Goal: Task Accomplishment & Management: Use online tool/utility

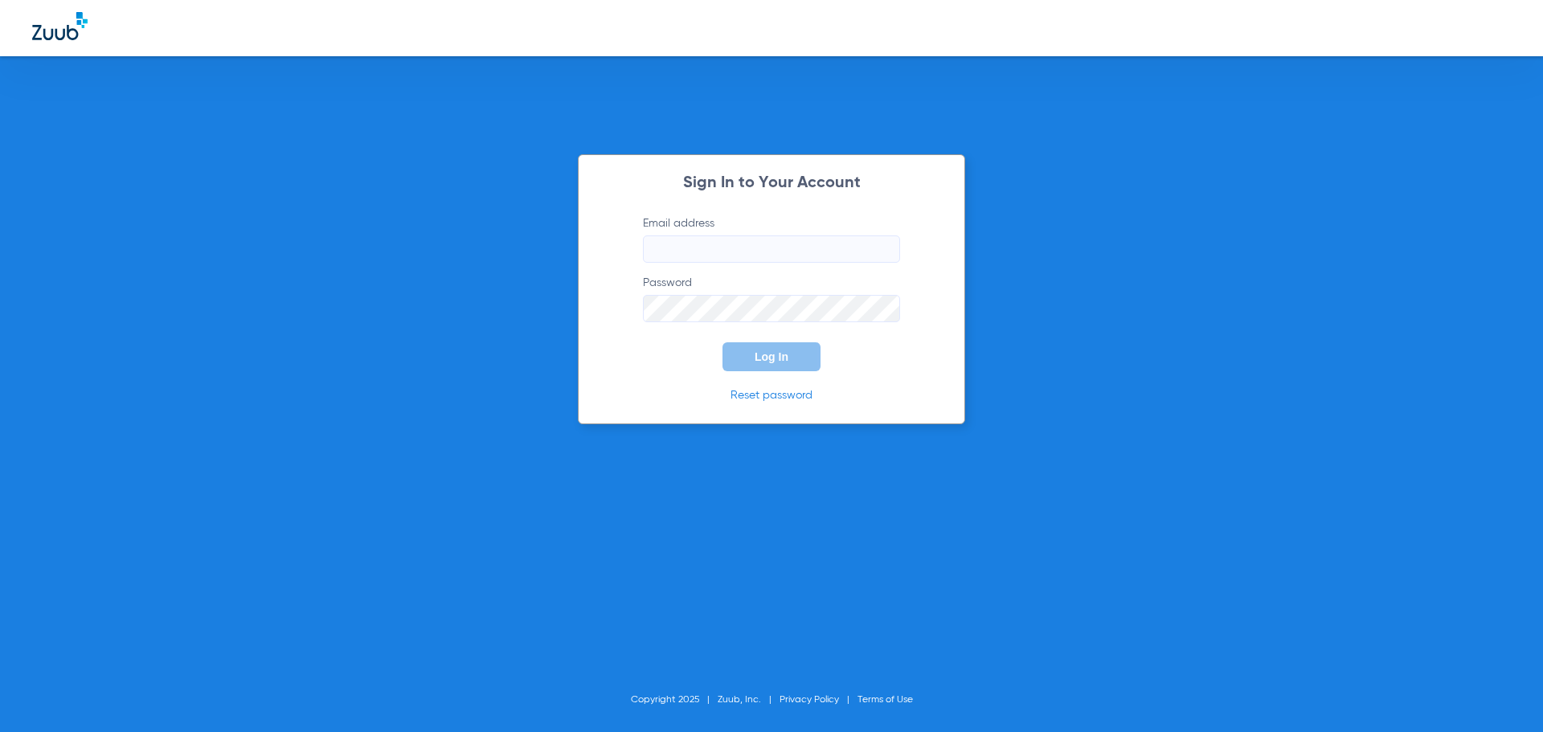
type input "[EMAIL_ADDRESS][DOMAIN_NAME]"
click at [775, 360] on span "Log In" at bounding box center [772, 356] width 34 height 13
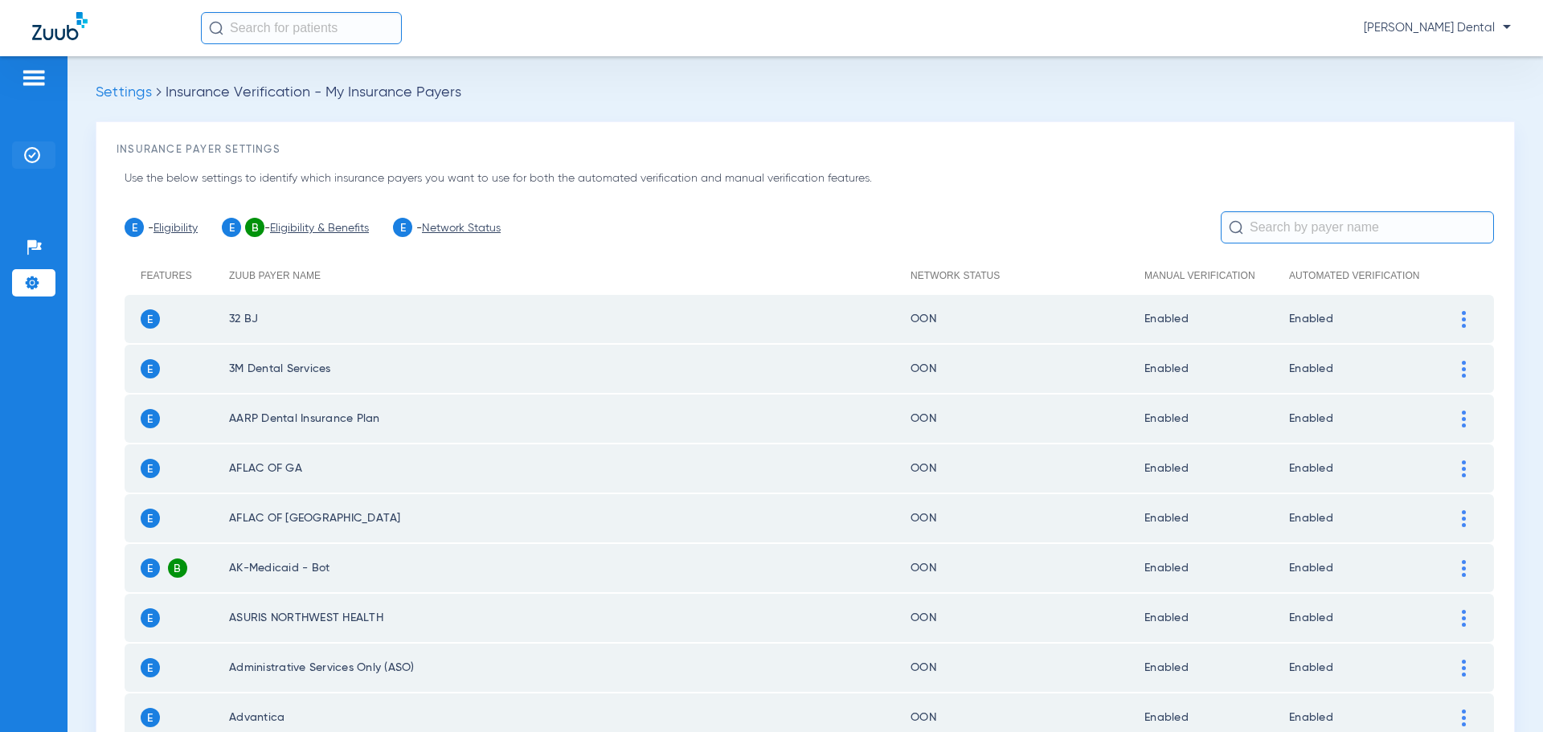
click at [36, 150] on img at bounding box center [32, 155] width 16 height 16
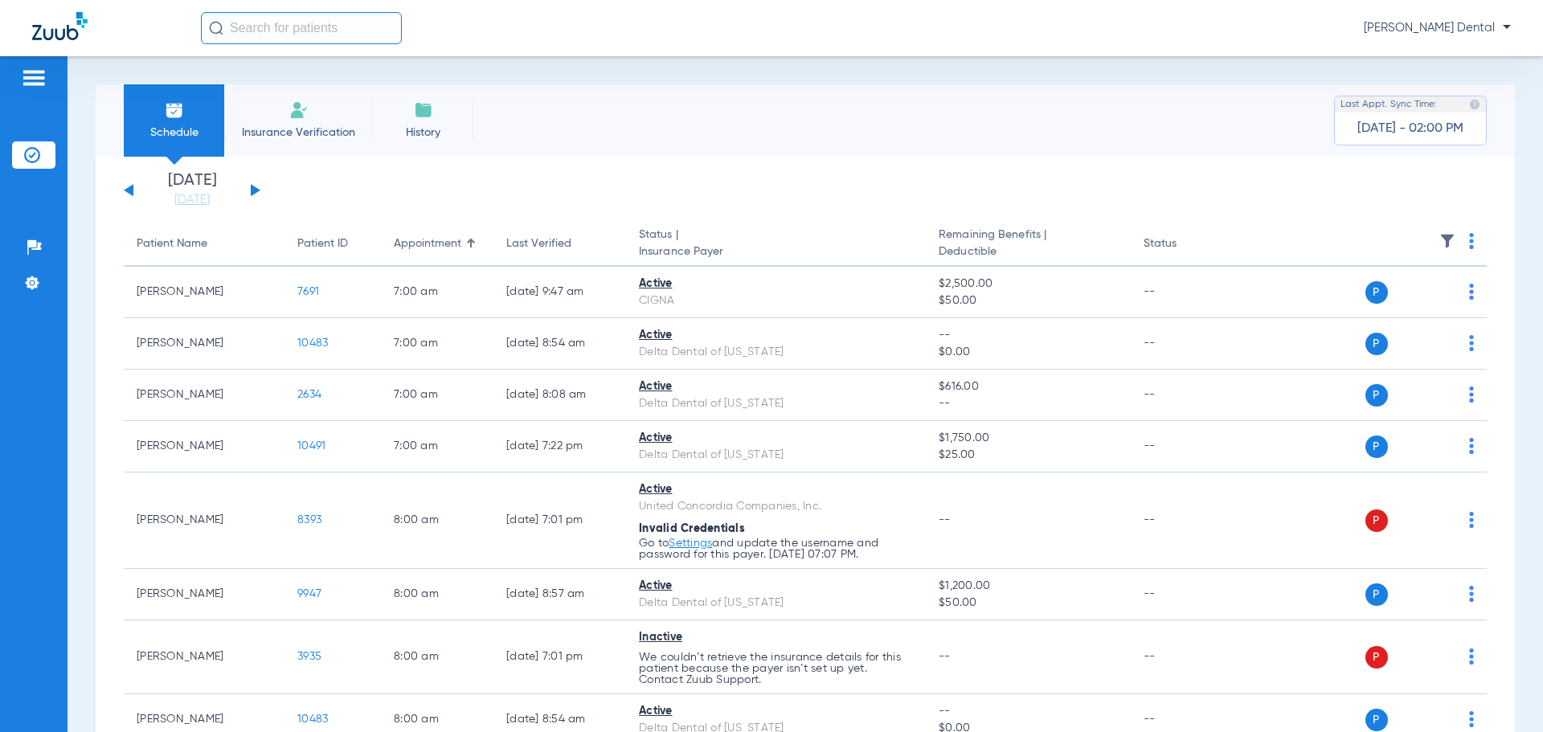
click at [1008, 129] on div "Schedule Insurance Verification History Last Appt. Sync Time: [DATE] - 02:00 PM" at bounding box center [806, 120] width 1420 height 72
click at [252, 192] on button at bounding box center [256, 190] width 10 height 12
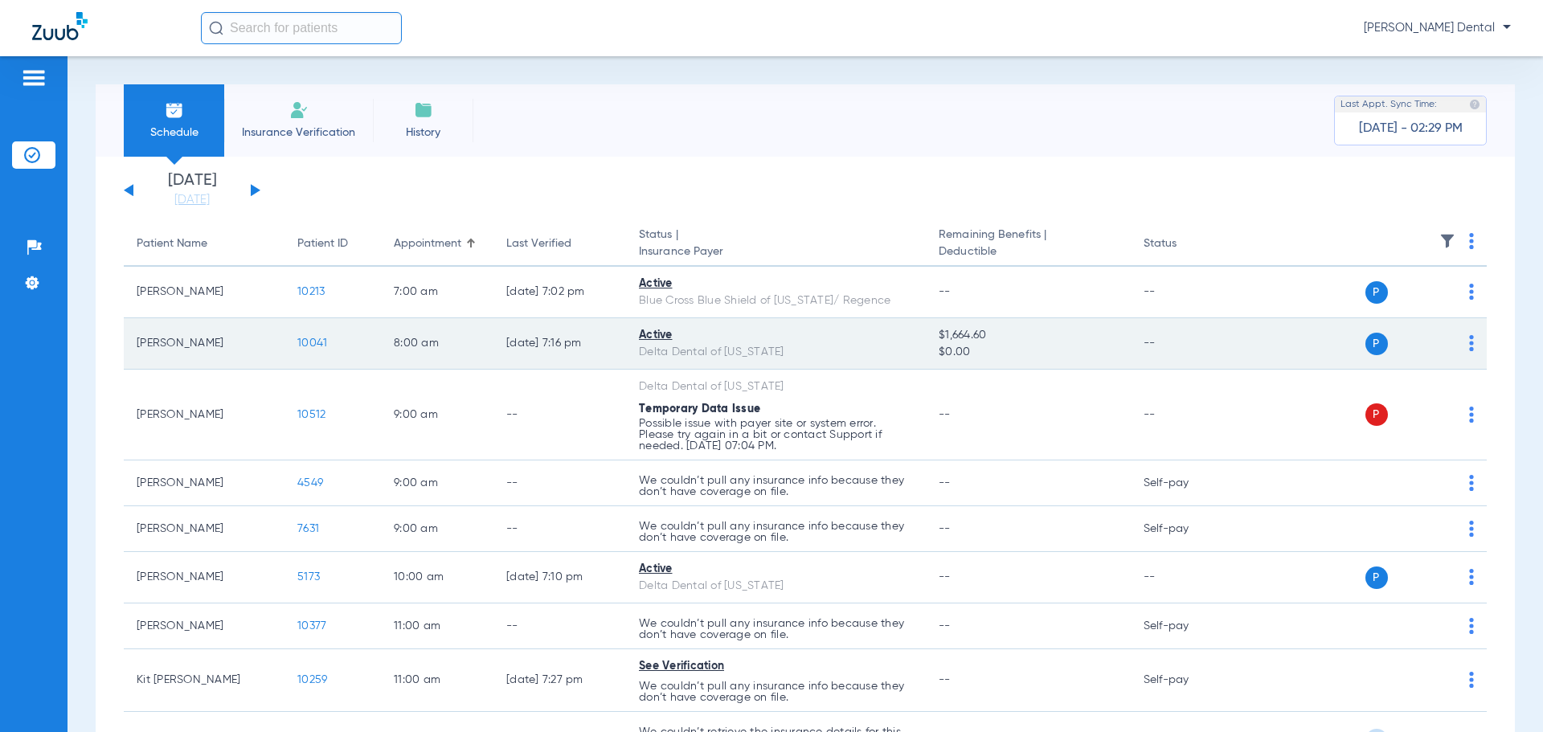
click at [308, 346] on span "10041" at bounding box center [312, 343] width 30 height 11
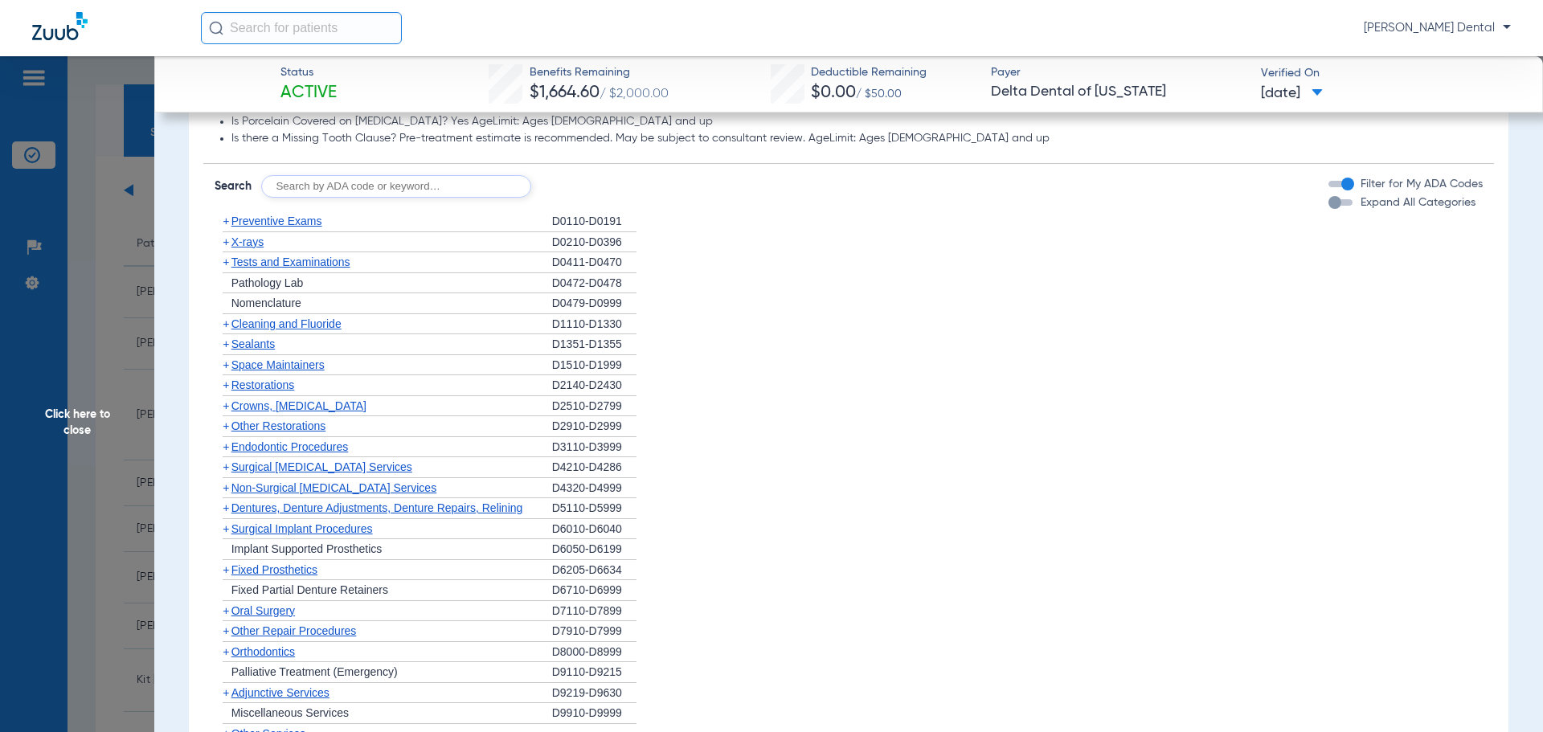
scroll to position [1125, 0]
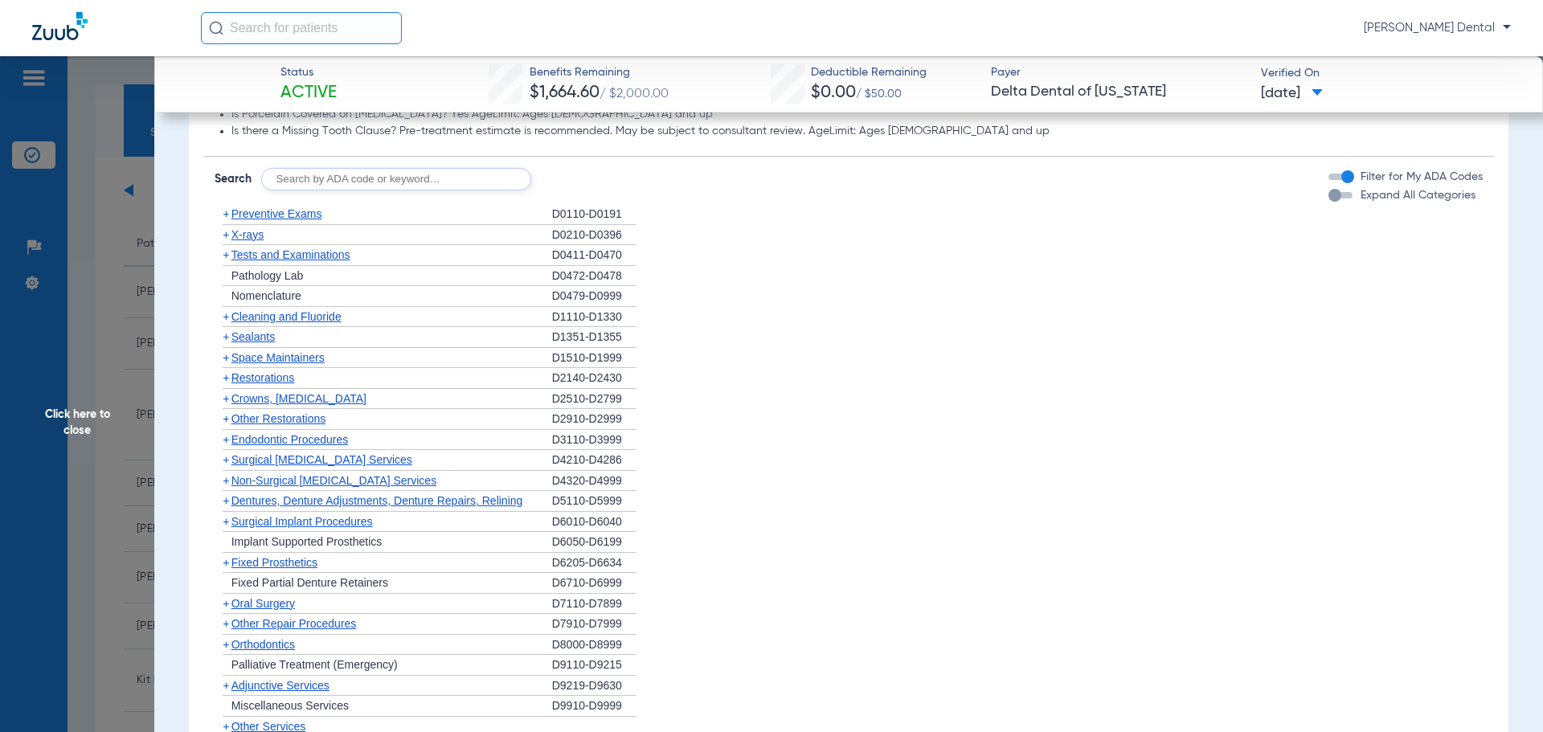
click at [241, 318] on span "Cleaning and Fluoride" at bounding box center [286, 316] width 110 height 13
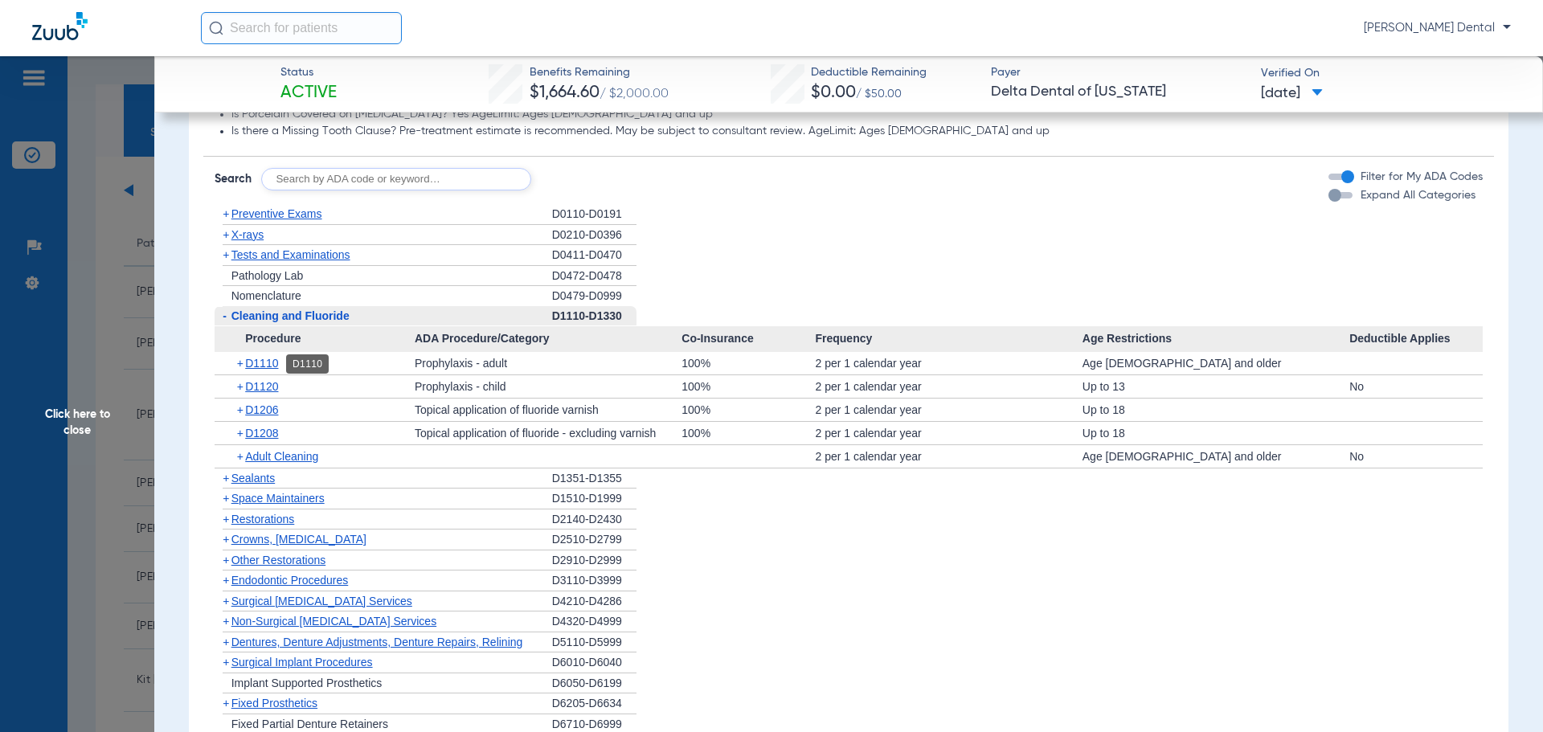
click at [261, 358] on span "D1110" at bounding box center [261, 363] width 33 height 13
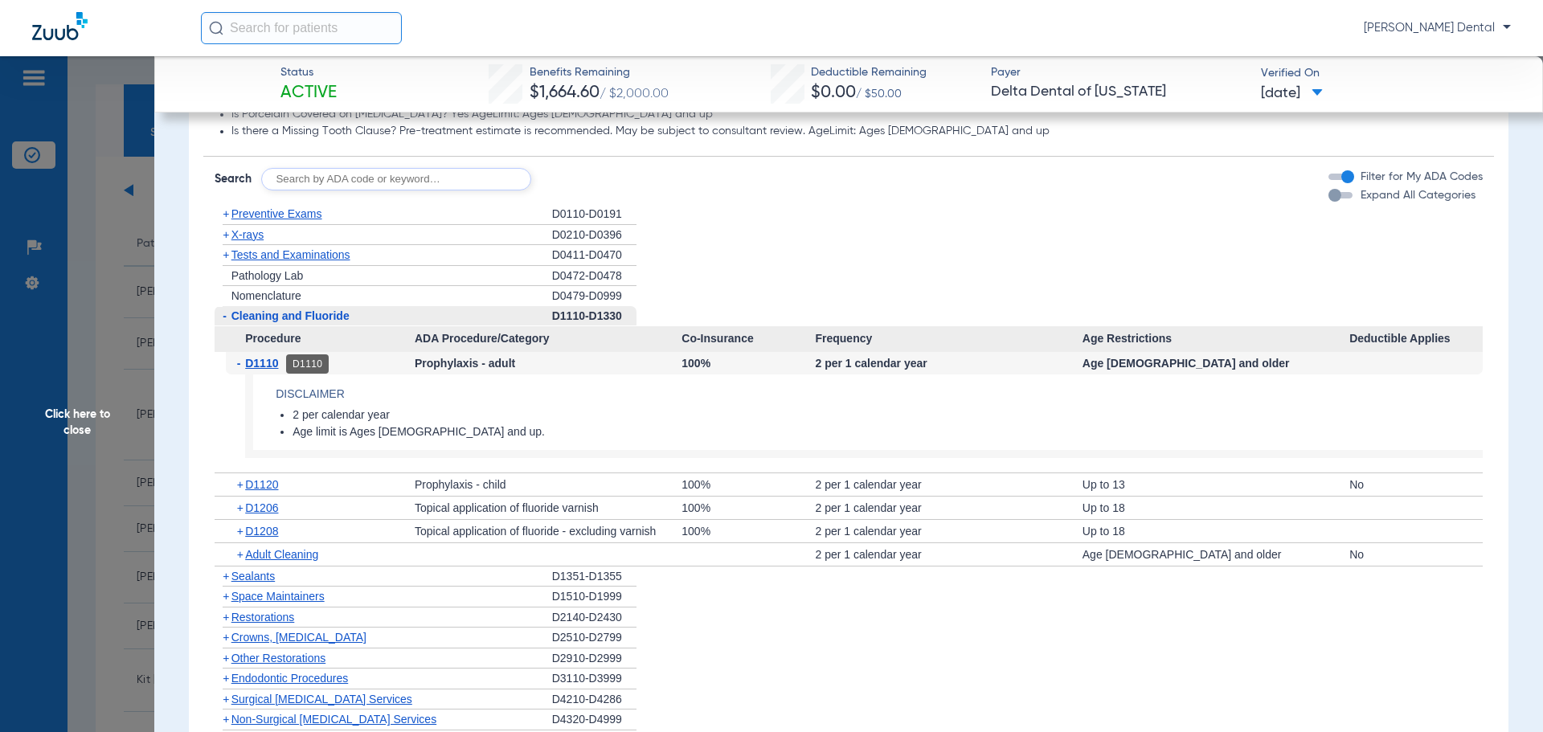
click at [252, 363] on span "D1110" at bounding box center [261, 363] width 33 height 13
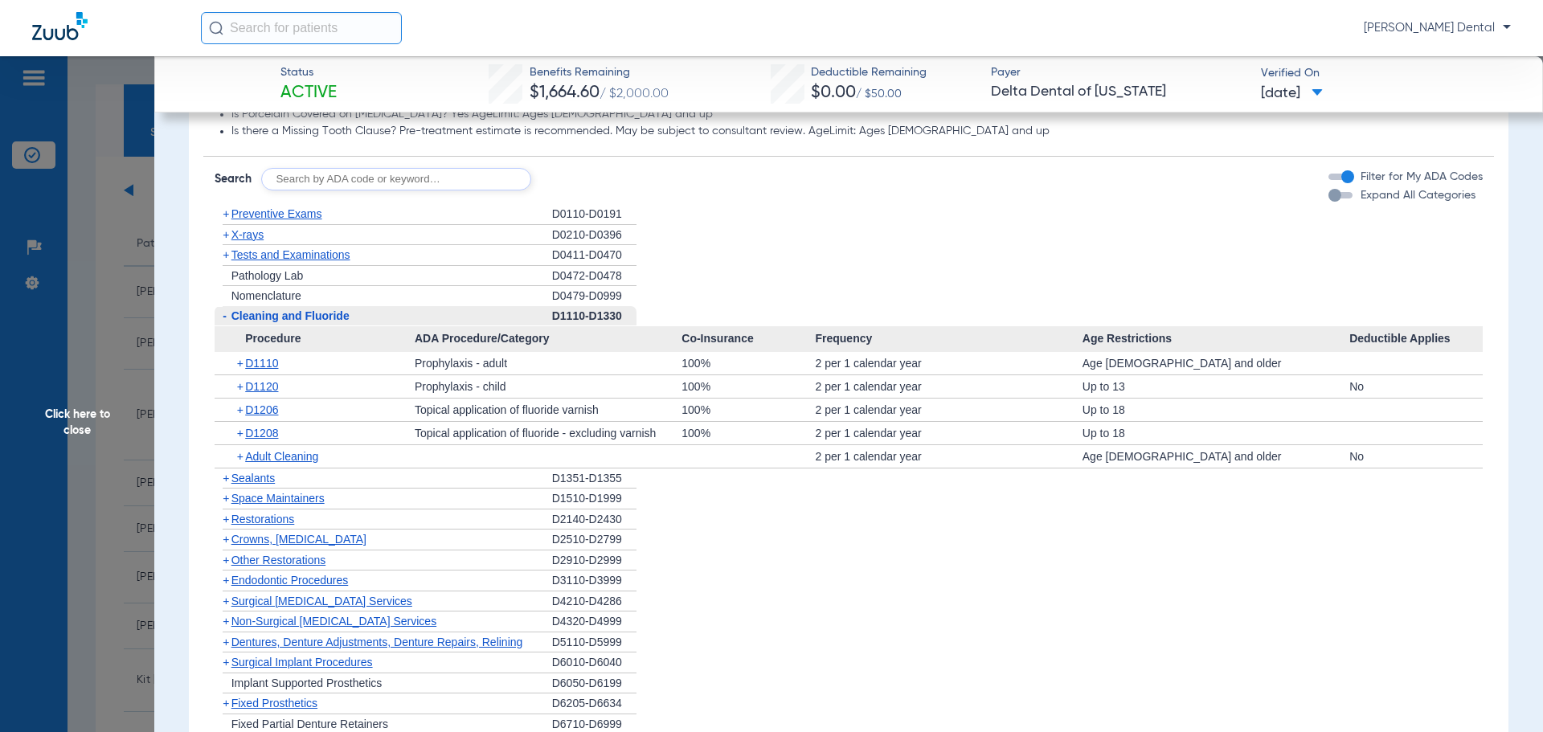
click at [242, 320] on span "Cleaning and Fluoride" at bounding box center [290, 315] width 118 height 13
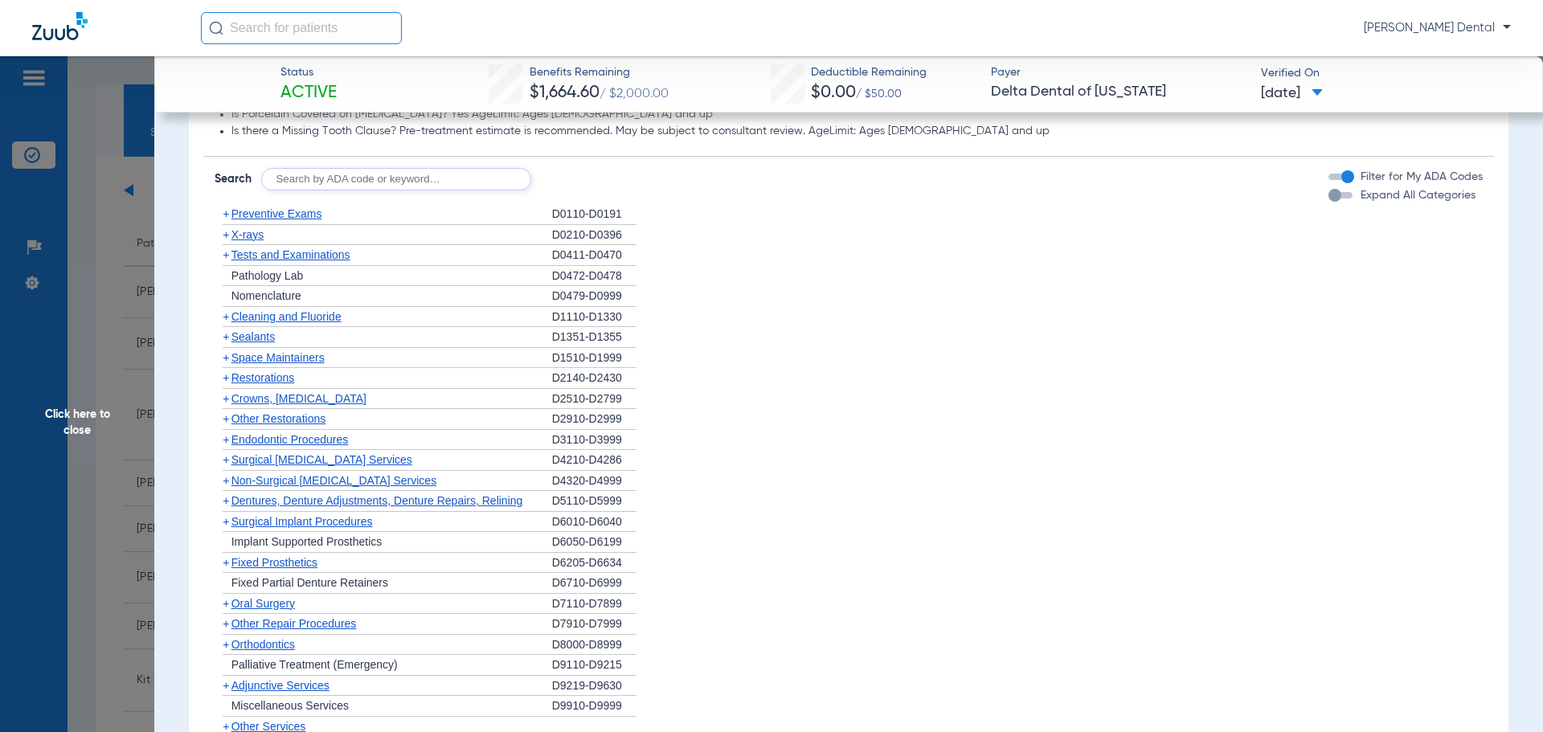
click at [248, 239] on span "X-rays" at bounding box center [247, 234] width 32 height 13
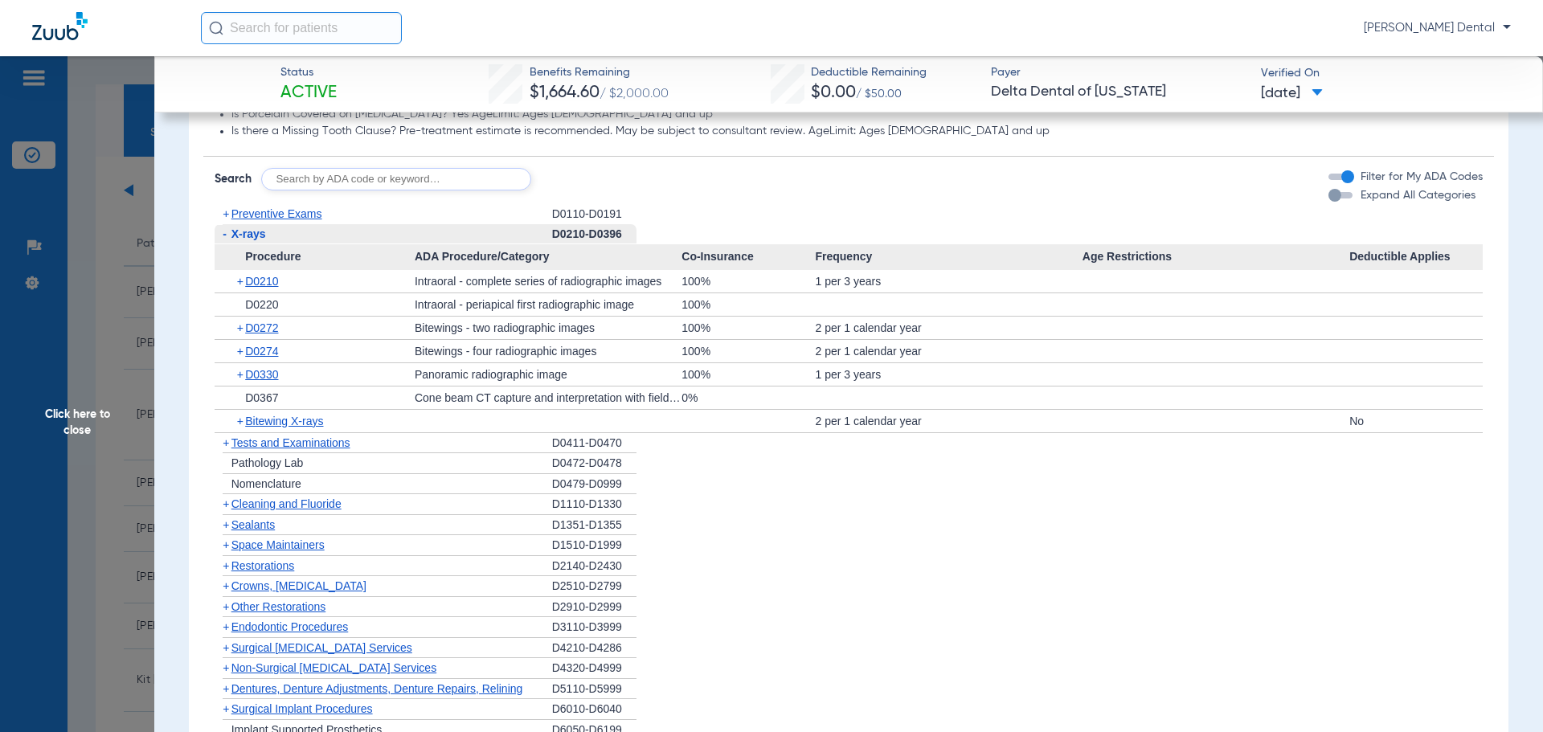
click at [251, 241] on div "- X-rays" at bounding box center [384, 234] width 338 height 21
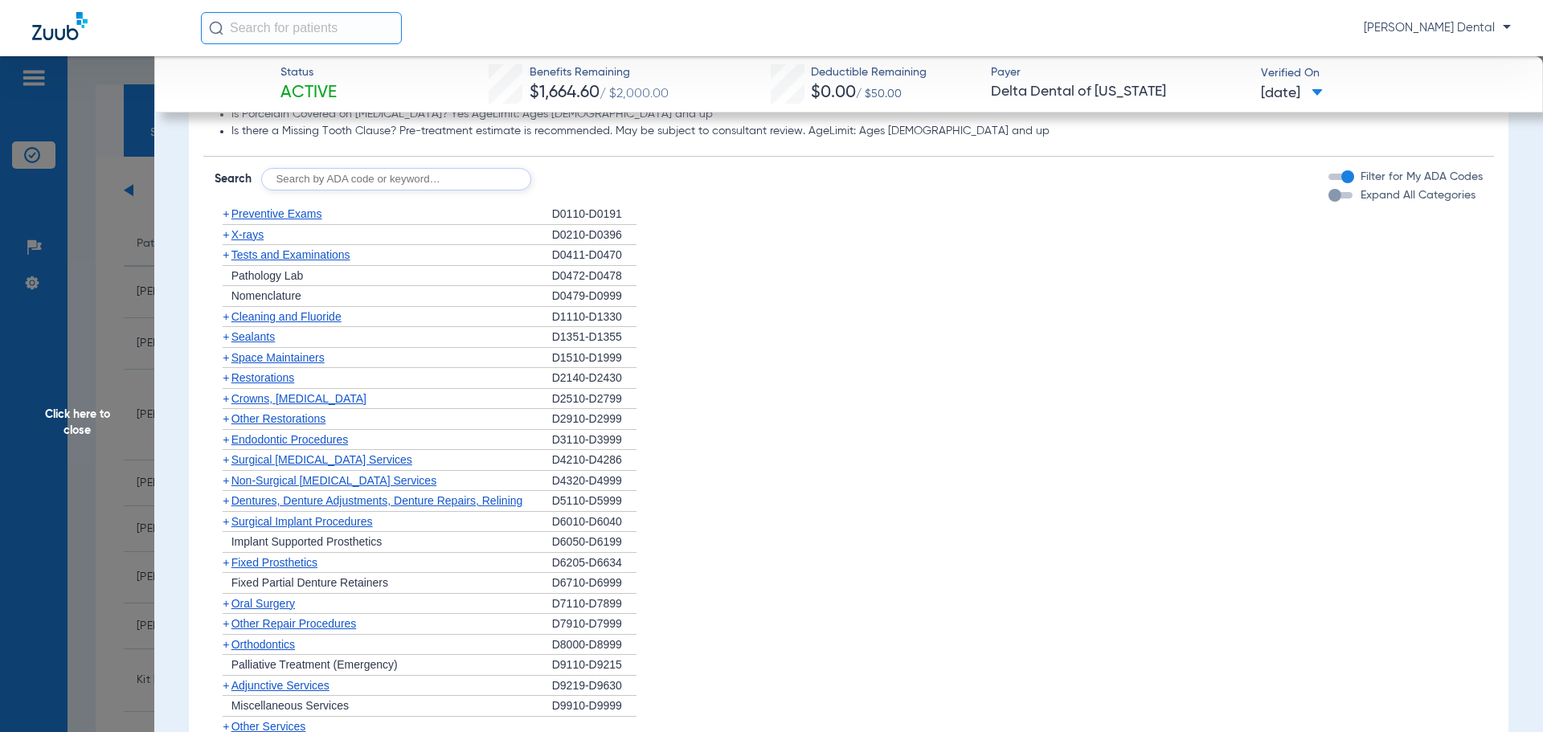
click at [262, 482] on span "Non-Surgical [MEDICAL_DATA] Services" at bounding box center [333, 480] width 205 height 13
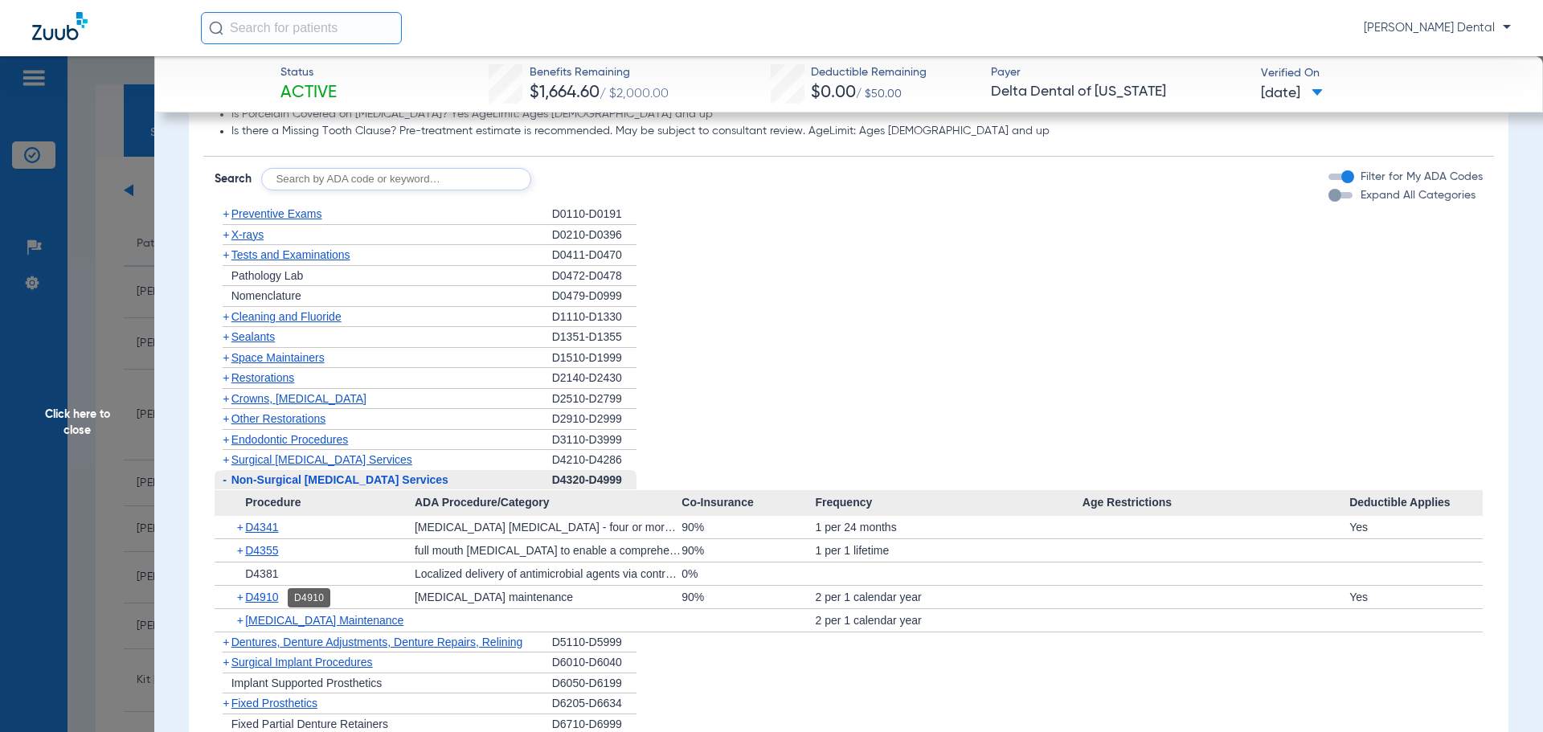
click at [273, 593] on span "D4910" at bounding box center [261, 597] width 33 height 13
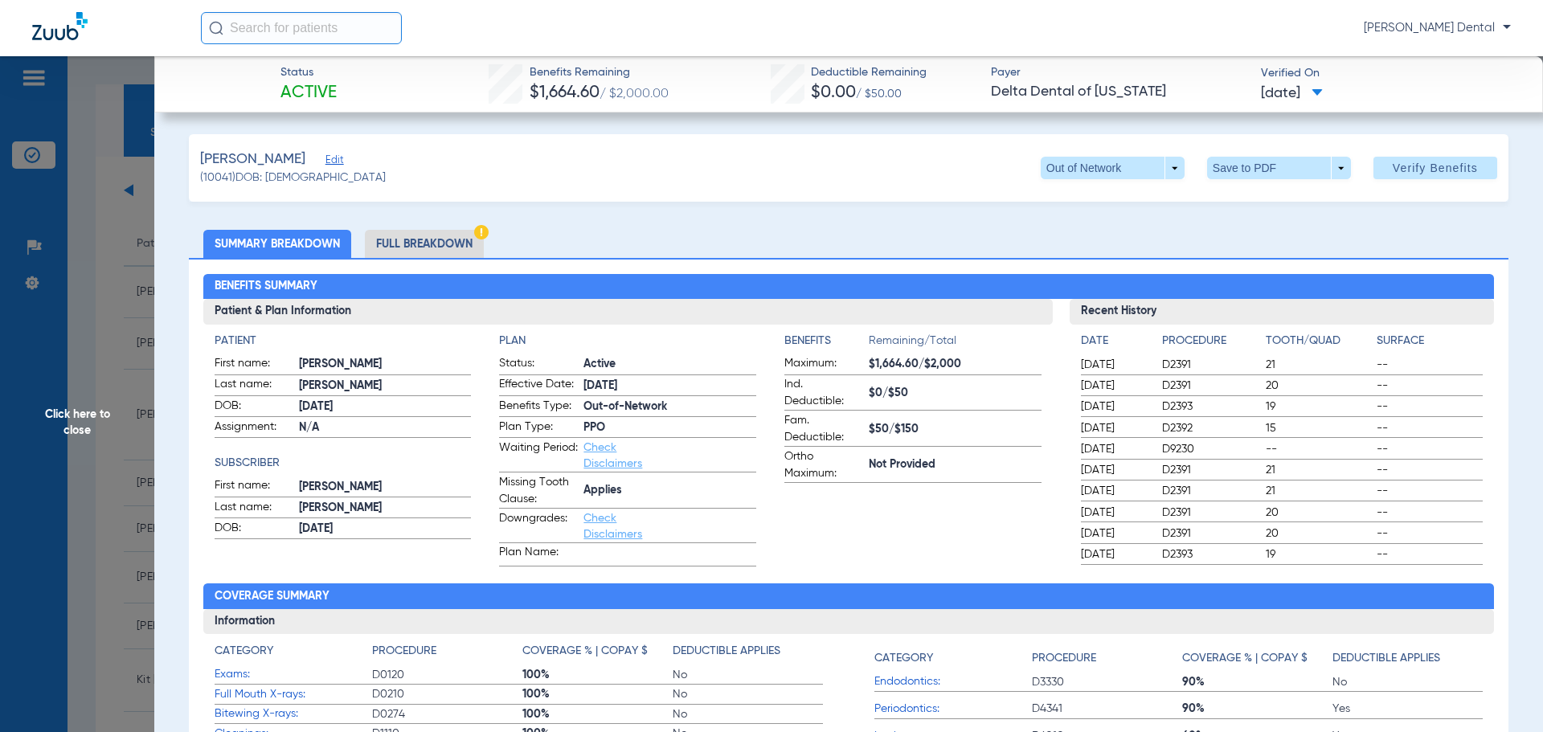
scroll to position [0, 0]
